Goal: Use online tool/utility: Utilize a website feature to perform a specific function

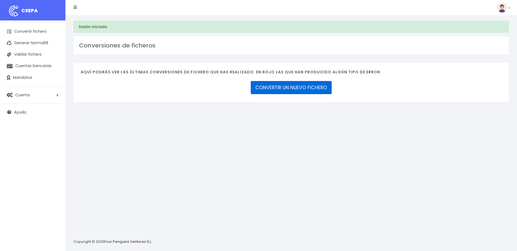
click at [284, 91] on link "CONVERTIR UN NUEVO FICHERO" at bounding box center [291, 87] width 81 height 13
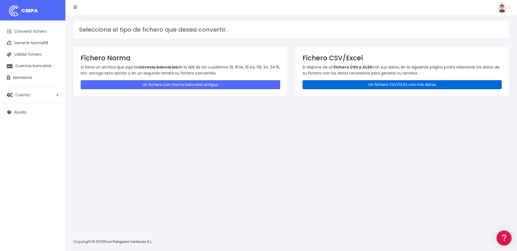
click at [351, 86] on link "Un fichero CSV/XLSX con mis datos" at bounding box center [403, 84] width 200 height 9
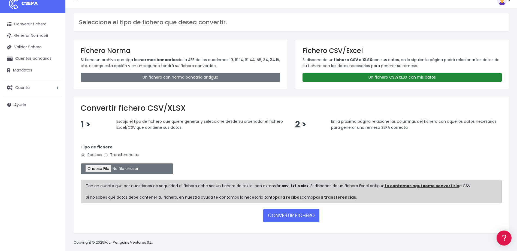
scroll to position [13, 0]
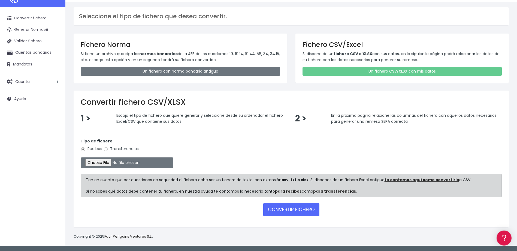
click at [110, 150] on label "Transferencias" at bounding box center [120, 149] width 35 height 6
click at [108, 150] on input "Transferencias" at bounding box center [105, 149] width 5 height 5
radio input "true"
click at [106, 160] on input "file" at bounding box center [127, 162] width 93 height 11
type input "C:\fakepath\PAGO HOTEL LANZAROTE.csv"
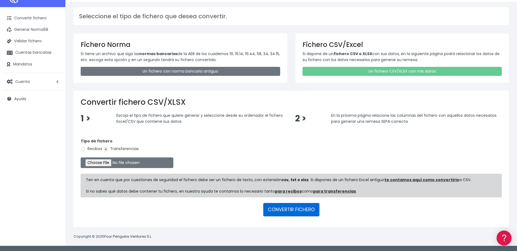
click at [296, 210] on button "CONVERTIR FICHERO" at bounding box center [292, 209] width 56 height 13
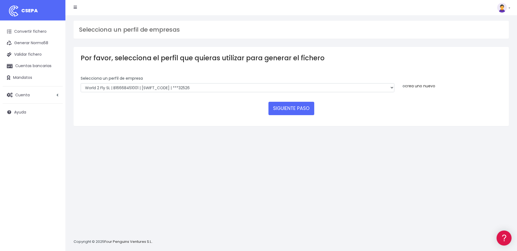
click at [426, 86] on link "crea uno nuevo" at bounding box center [420, 85] width 30 height 5
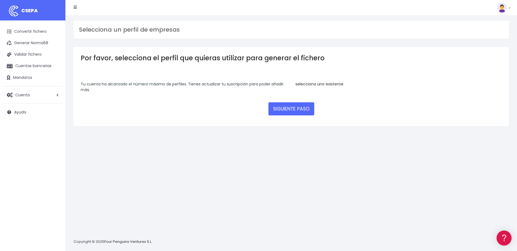
click at [304, 84] on link "selecciona uno existente" at bounding box center [320, 83] width 48 height 5
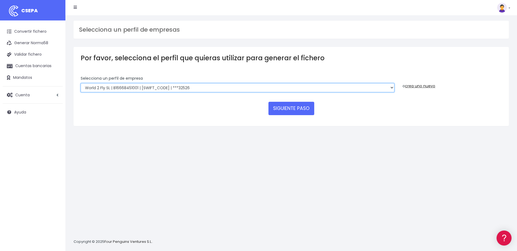
click at [383, 87] on select "WORLD2MEET,S.L.U | b62880992 | BSABESBBXXX | ***97721 World 2 Meet SLU | B62880…" at bounding box center [238, 87] width 314 height 9
click at [174, 85] on select "WORLD2MEET,S.L.U | b62880992 | BSABESBBXXX | ***97721 World 2 Meet SLU | B62880…" at bounding box center [238, 87] width 314 height 9
click at [156, 88] on select "WORLD2MEET,S.L.U | b62880992 | BSABESBBXXX | ***97721 World 2 Meet SLU | B62880…" at bounding box center [238, 87] width 314 height 9
select select "2883"
click at [81, 83] on select "WORLD2MEET,S.L.U | b62880992 | BSABESBBXXX | ***97721 World 2 Meet SLU | B62880…" at bounding box center [238, 87] width 314 height 9
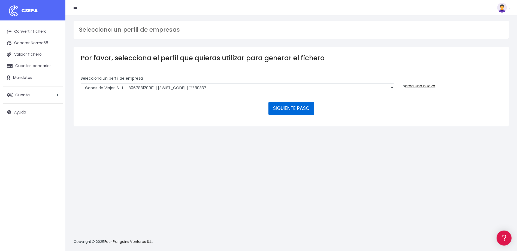
click at [300, 111] on button "SIGUIENTE PASO" at bounding box center [292, 108] width 46 height 13
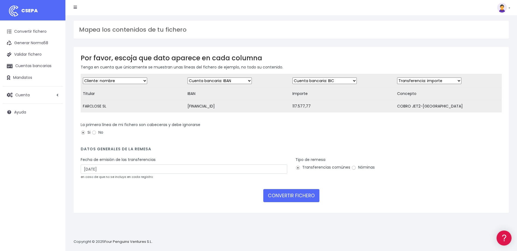
click at [131, 81] on select "Desechar campo Cliente: nombre Cliente: DNI Cliente: Email Cliente: referencia …" at bounding box center [115, 80] width 64 height 7
click at [327, 79] on select "Desechar campo Cliente: nombre Cliente: DNI Cliente: Email Cliente: referencia …" at bounding box center [325, 80] width 64 height 7
drag, startPoint x: 430, startPoint y: 142, endPoint x: 410, endPoint y: 132, distance: 22.8
click at [430, 141] on div "La primera línea de mi fichero son cabeceras y debe ignorarse Si No" at bounding box center [292, 131] width 430 height 19
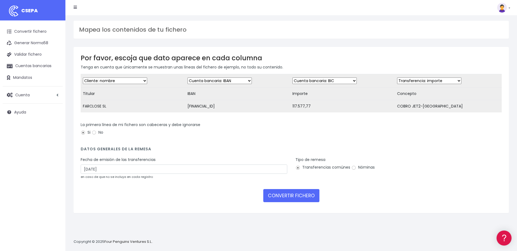
click at [346, 82] on select "Desechar campo Cliente: nombre Cliente: DNI Cliente: Email Cliente: referencia …" at bounding box center [325, 80] width 64 height 7
select select "amount"
click at [293, 77] on select "Desechar campo Cliente: nombre Cliente: DNI Cliente: Email Cliente: referencia …" at bounding box center [325, 80] width 64 height 7
click at [422, 82] on select "Desechar campo Cliente: nombre Cliente: DNI Cliente: Email Cliente: referencia …" at bounding box center [429, 80] width 64 height 7
click at [432, 81] on select "Desechar campo Cliente: nombre Cliente: DNI Cliente: Email Cliente: referencia …" at bounding box center [429, 80] width 64 height 7
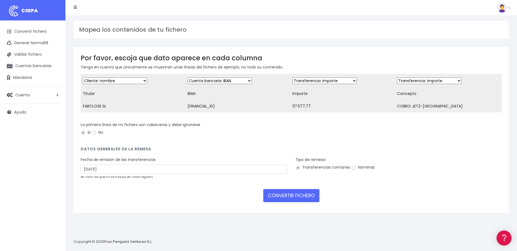
click at [432, 81] on select "Desechar campo Cliente: nombre Cliente: DNI Cliente: Email Cliente: referencia …" at bounding box center [429, 80] width 64 height 7
select select "description"
click at [397, 77] on select "Desechar campo Cliente: nombre Cliente: DNI Cliente: Email Cliente: referencia …" at bounding box center [429, 80] width 64 height 7
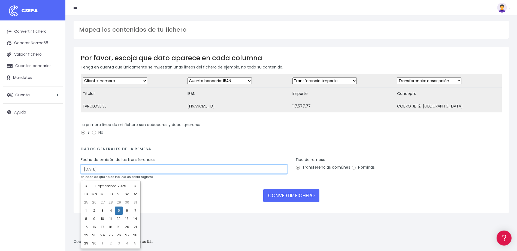
click at [127, 171] on input "05/09/2025" at bounding box center [184, 168] width 207 height 9
drag, startPoint x: 127, startPoint y: 171, endPoint x: 43, endPoint y: 159, distance: 84.1
click at [45, 159] on div "CSEPA Convertir fichero Generar Norma58 Validar fichero Cuentas bancarias Manda…" at bounding box center [258, 125] width 517 height 251
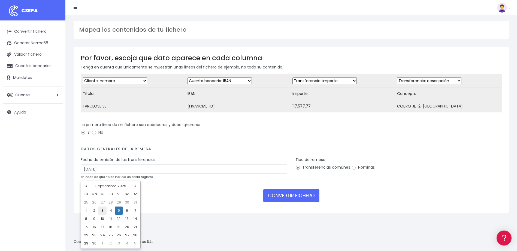
click at [102, 211] on td "3" at bounding box center [102, 210] width 8 height 8
type input "03/09/2025"
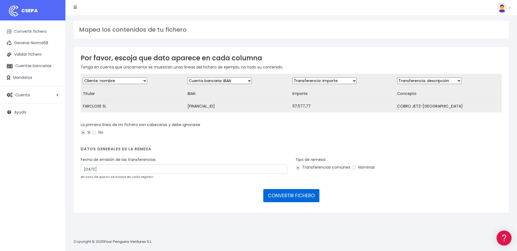
click at [298, 199] on button "CONVERTIR FICHERO" at bounding box center [292, 195] width 56 height 13
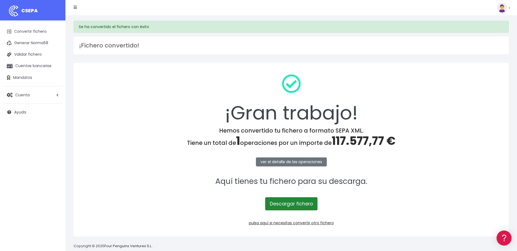
click at [300, 206] on link "Descargar fichero" at bounding box center [291, 203] width 52 height 13
click at [421, 191] on div "¡Gran trabajo! Hemos convertido tu fichero a formato SEPA XML. Tiene un total d…" at bounding box center [292, 150] width 436 height 174
